Goal: Navigation & Orientation: Go to known website

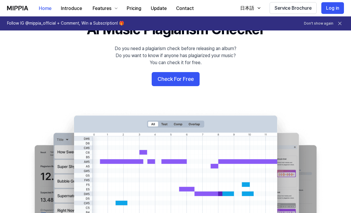
scroll to position [34, 0]
click at [257, 10] on icon "button" at bounding box center [258, 8] width 5 height 5
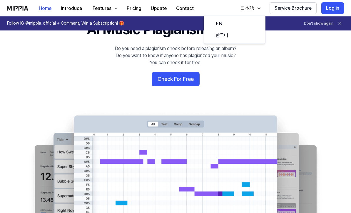
click at [258, 8] on icon "button" at bounding box center [258, 8] width 5 height 5
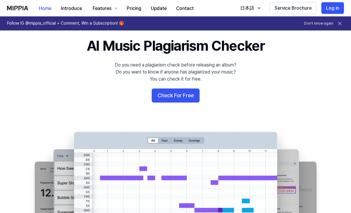
scroll to position [0, 0]
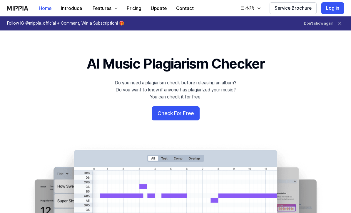
click at [341, 25] on icon at bounding box center [340, 24] width 6 height 6
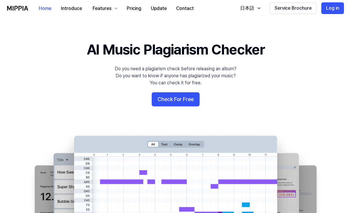
click at [194, 105] on button "Check For Free" at bounding box center [176, 100] width 48 height 14
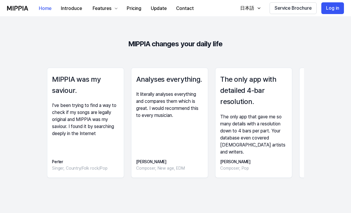
scroll to position [783, 0]
